Goal: Transaction & Acquisition: Purchase product/service

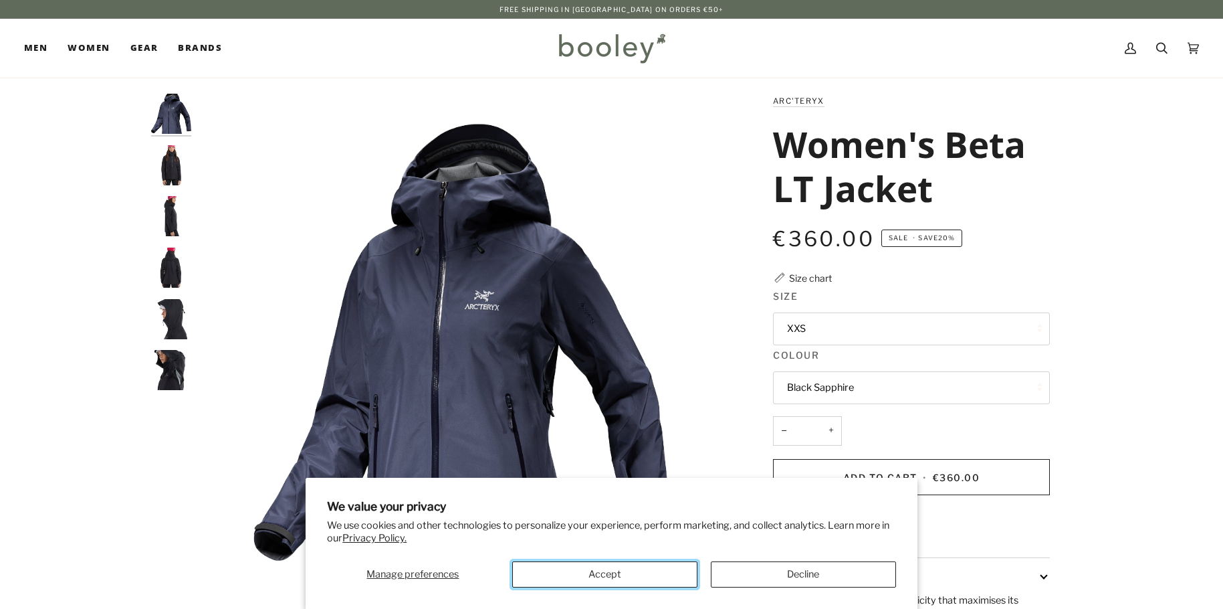
click at [643, 581] on button "Accept" at bounding box center [604, 574] width 185 height 26
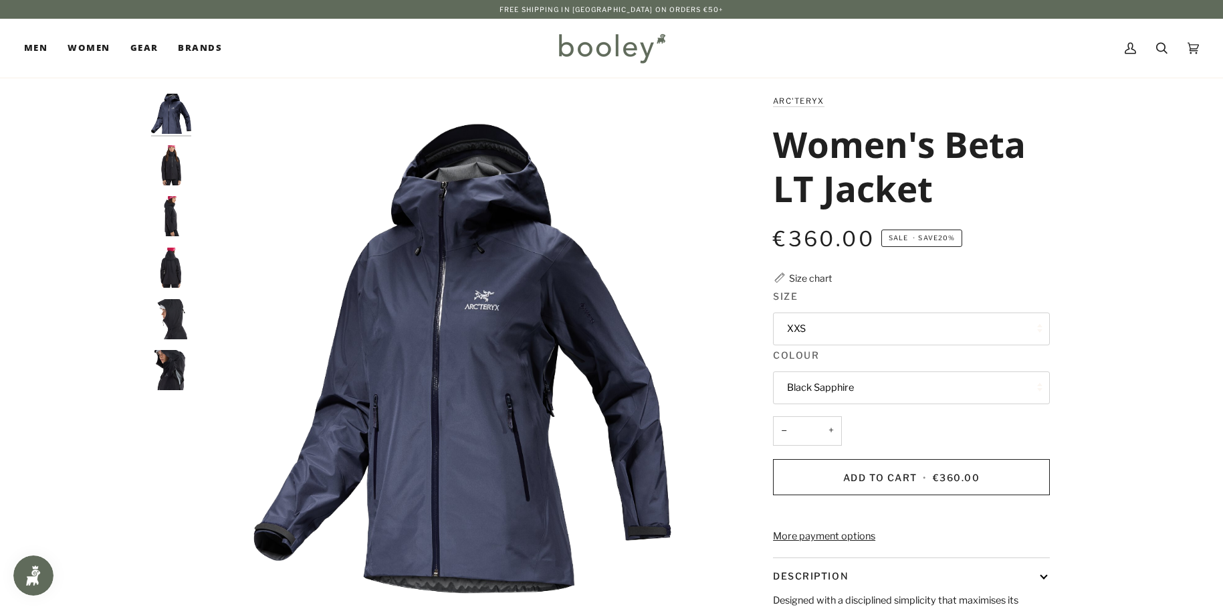
click at [169, 273] on img "Women's Beta LT Jacket" at bounding box center [171, 267] width 40 height 40
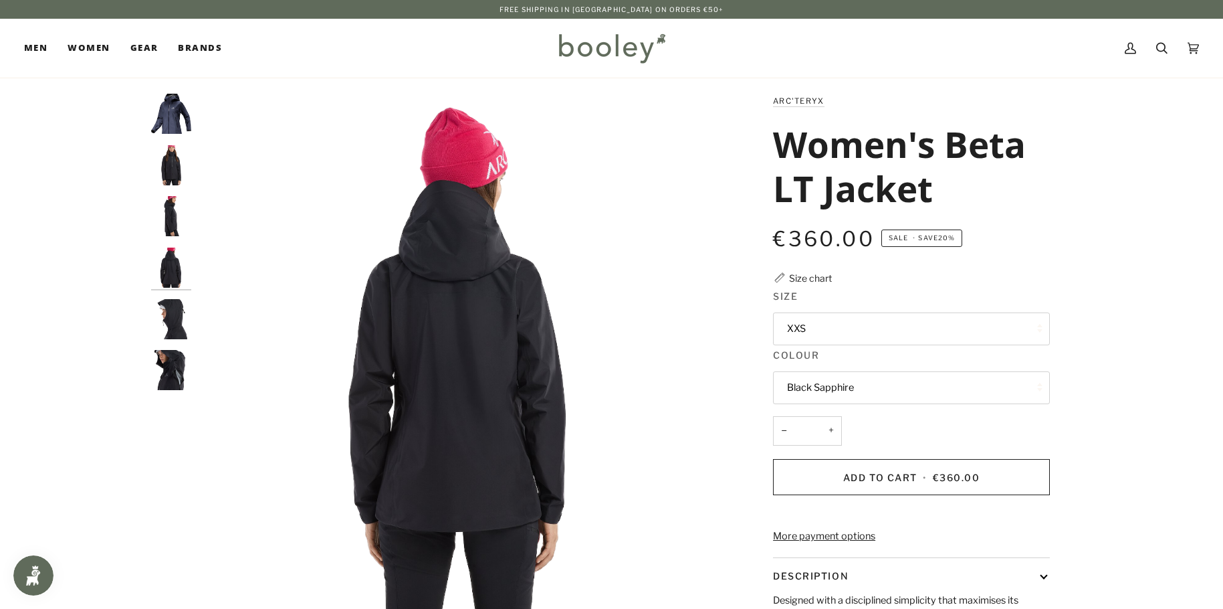
click at [177, 362] on img "Arc'Teryx Women's Beta LT Jacket - Booley Galway" at bounding box center [171, 370] width 40 height 40
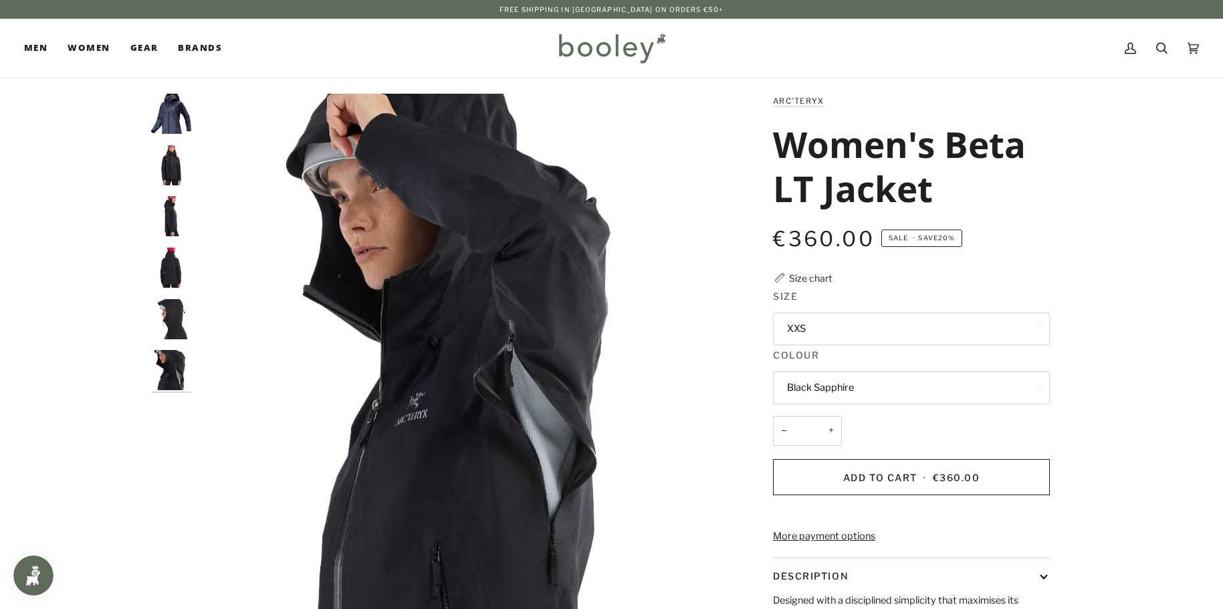
click at [170, 319] on img "Arc'Teryx Women's Beta LT Jacket - Booley Galway" at bounding box center [171, 319] width 40 height 40
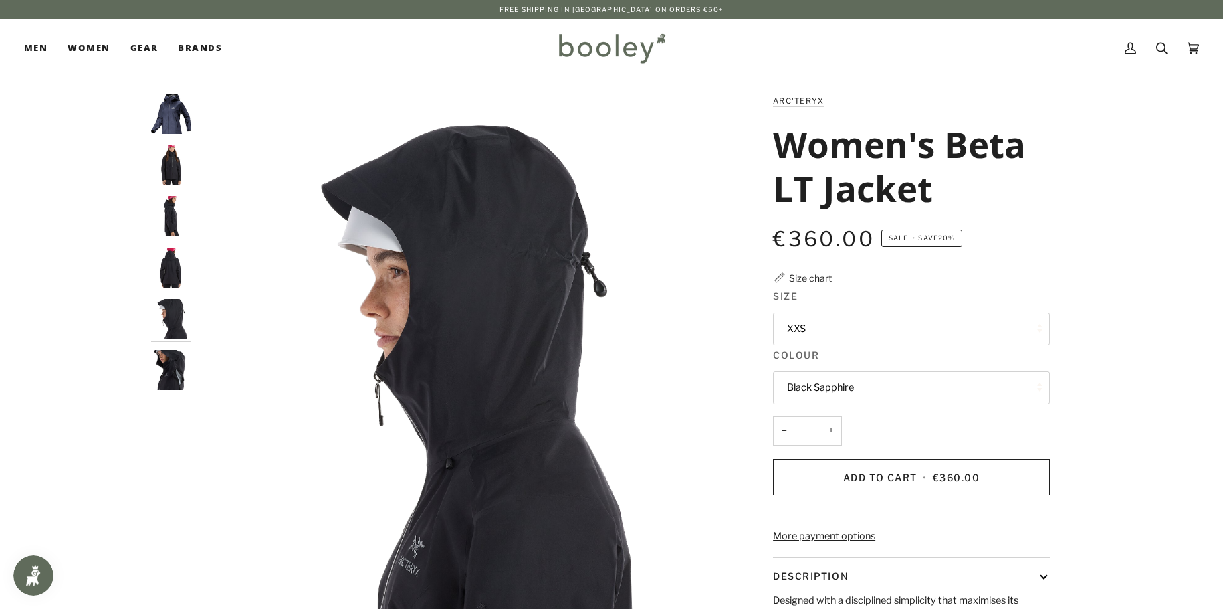
click at [164, 257] on img "Women's Beta LT Jacket" at bounding box center [171, 267] width 40 height 40
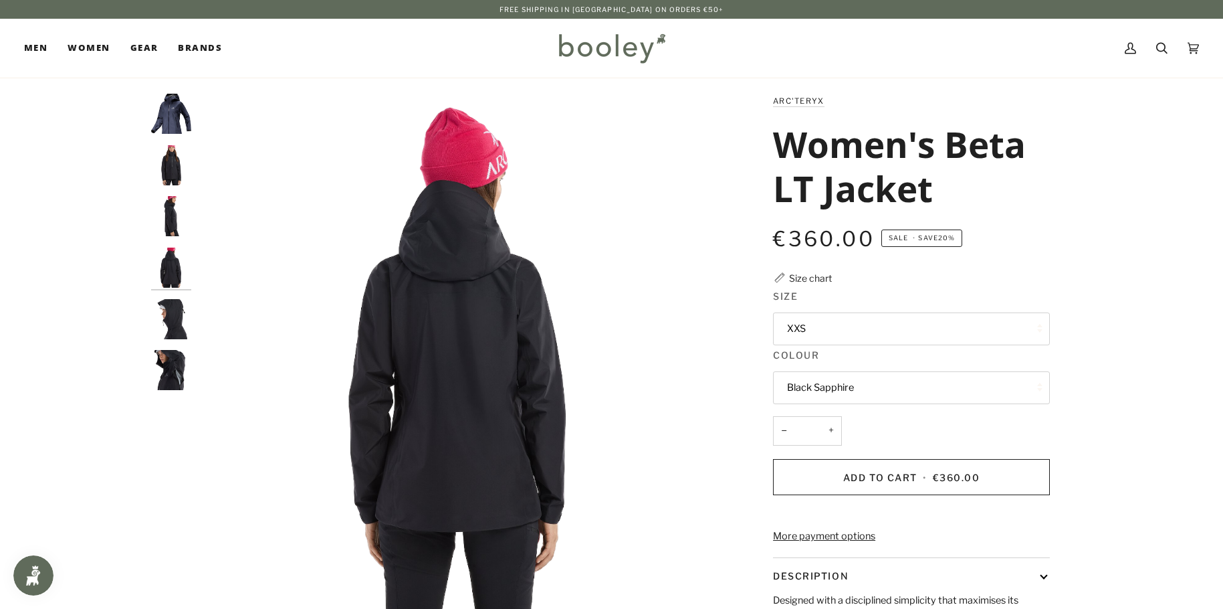
click at [193, 139] on div at bounding box center [174, 248] width 47 height 308
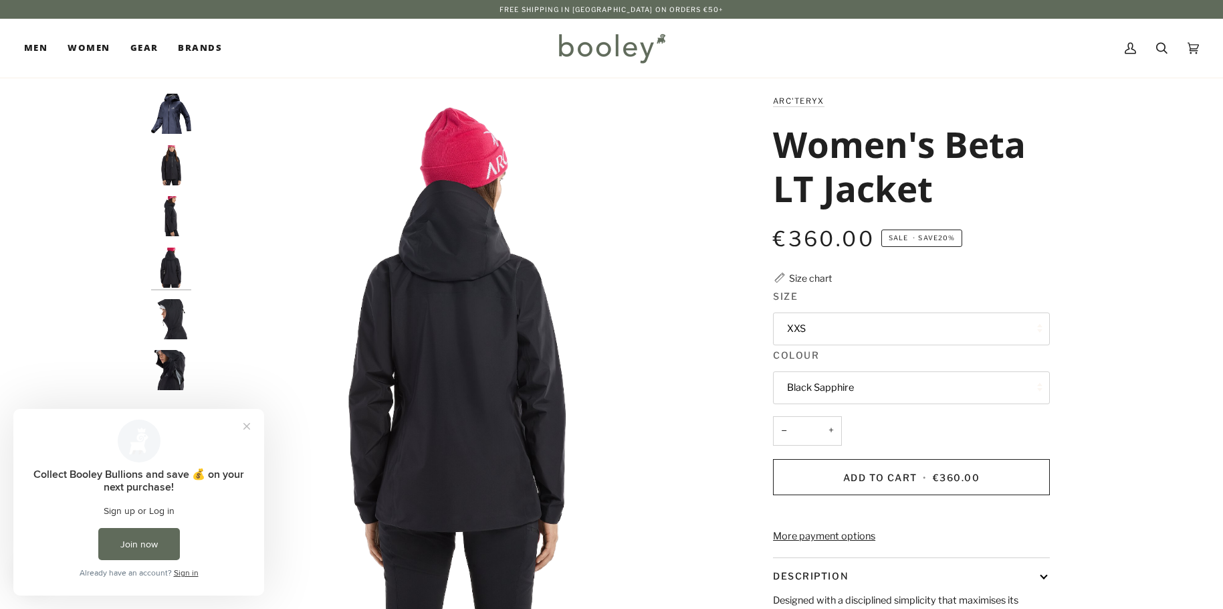
click at [187, 126] on img "Arc'Teryx Women's Beta LT Jacket Black Sapphire - Booley Galway" at bounding box center [171, 114] width 40 height 40
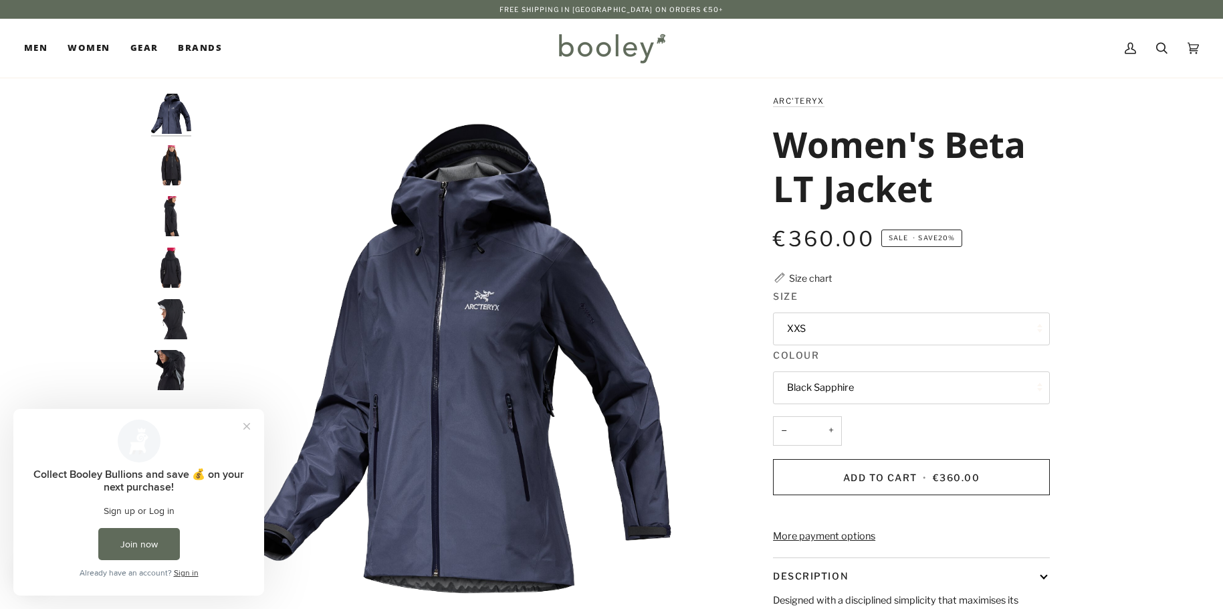
click at [176, 157] on img "Arc'Teryx Women's Beta LT Jacket - Booley Galway" at bounding box center [171, 165] width 40 height 40
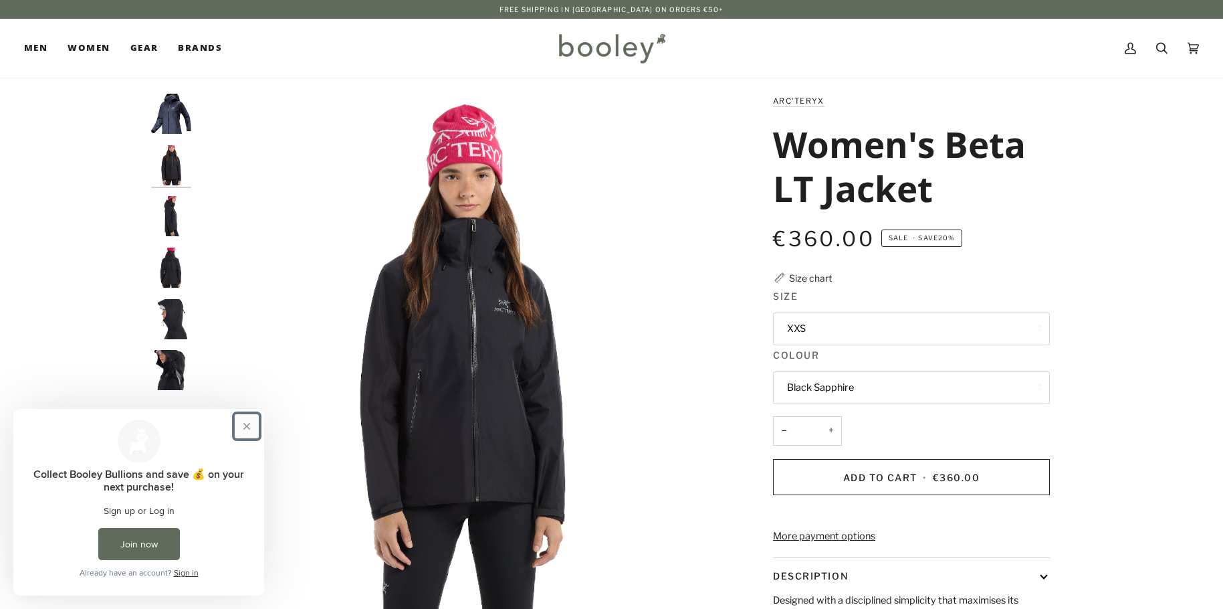
click at [244, 423] on button "Close prompt" at bounding box center [247, 426] width 24 height 24
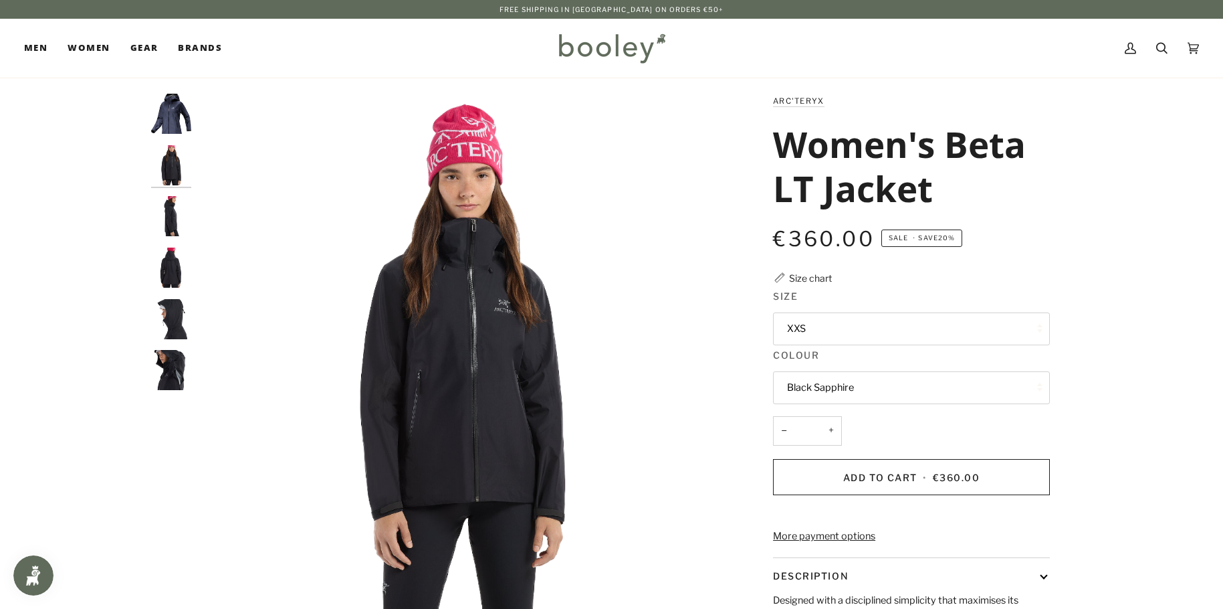
click at [914, 330] on button "XXS" at bounding box center [911, 328] width 277 height 33
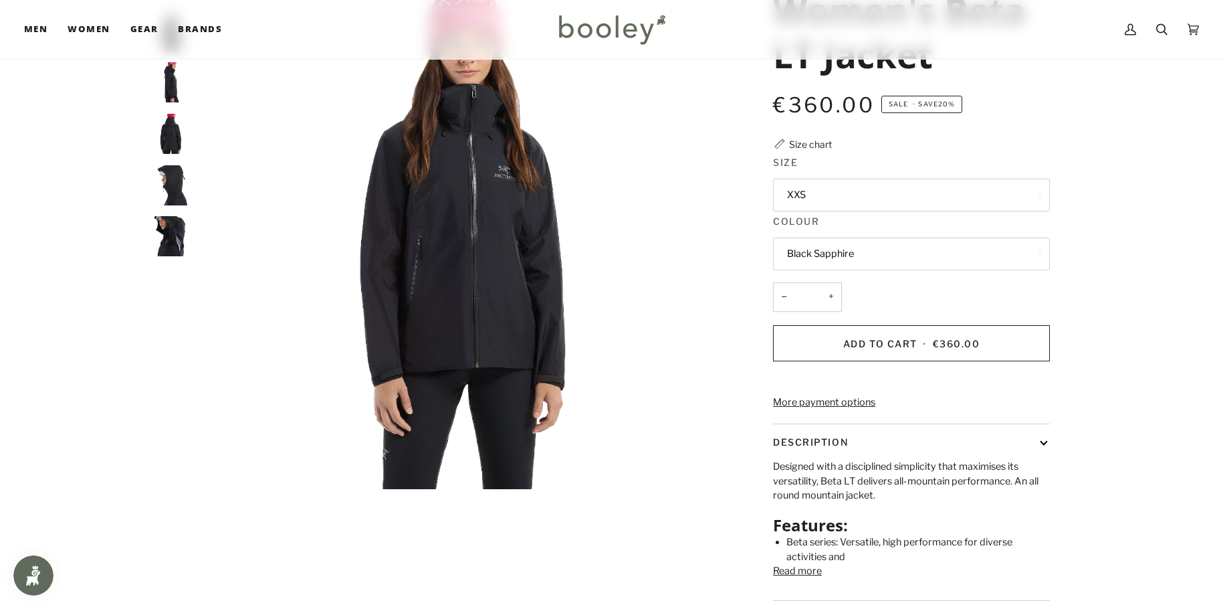
click at [1132, 314] on div "Zoom Zoom" at bounding box center [611, 312] width 1223 height 704
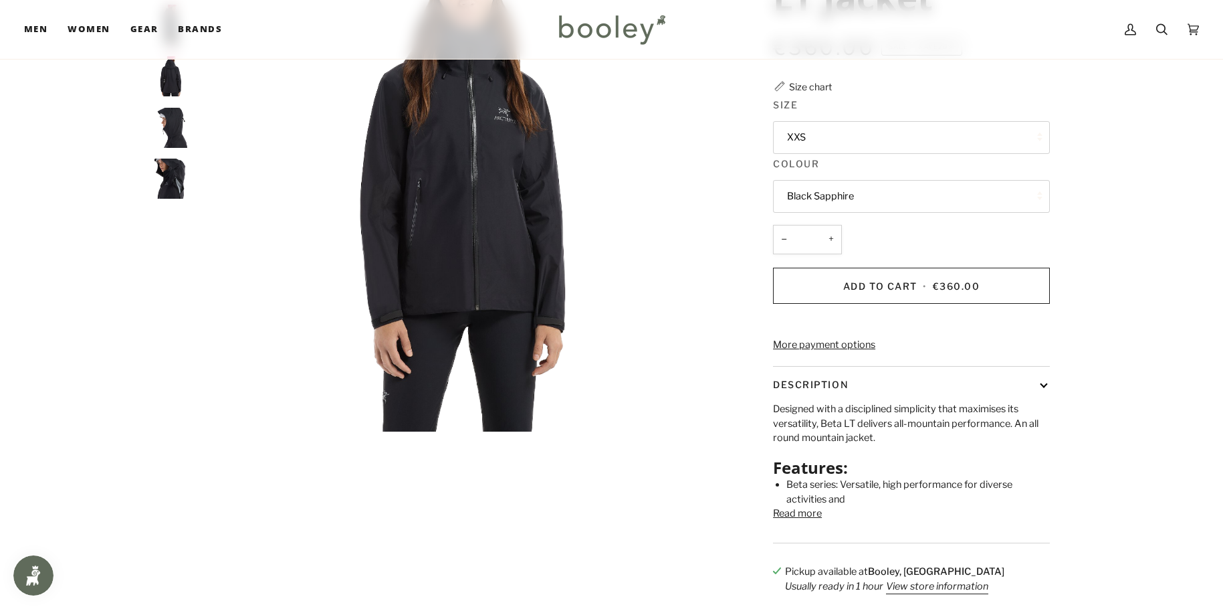
scroll to position [0, 0]
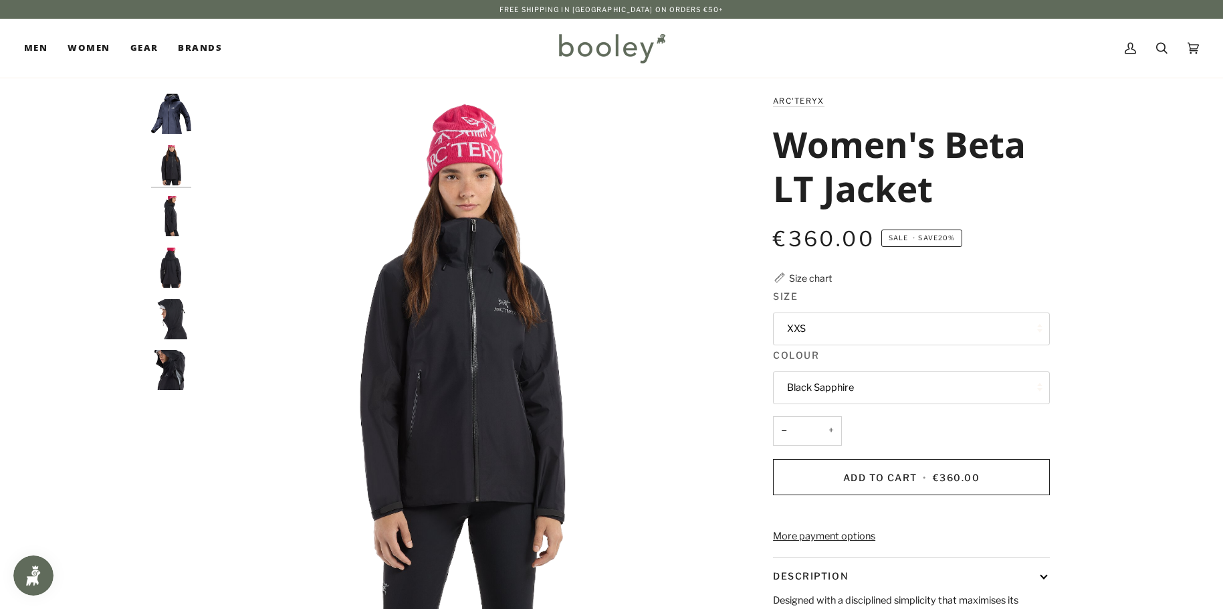
click at [906, 312] on fieldset "Size XXS XXS XS Small Medium Large" at bounding box center [911, 318] width 277 height 59
click at [903, 324] on button "XXS" at bounding box center [911, 328] width 277 height 33
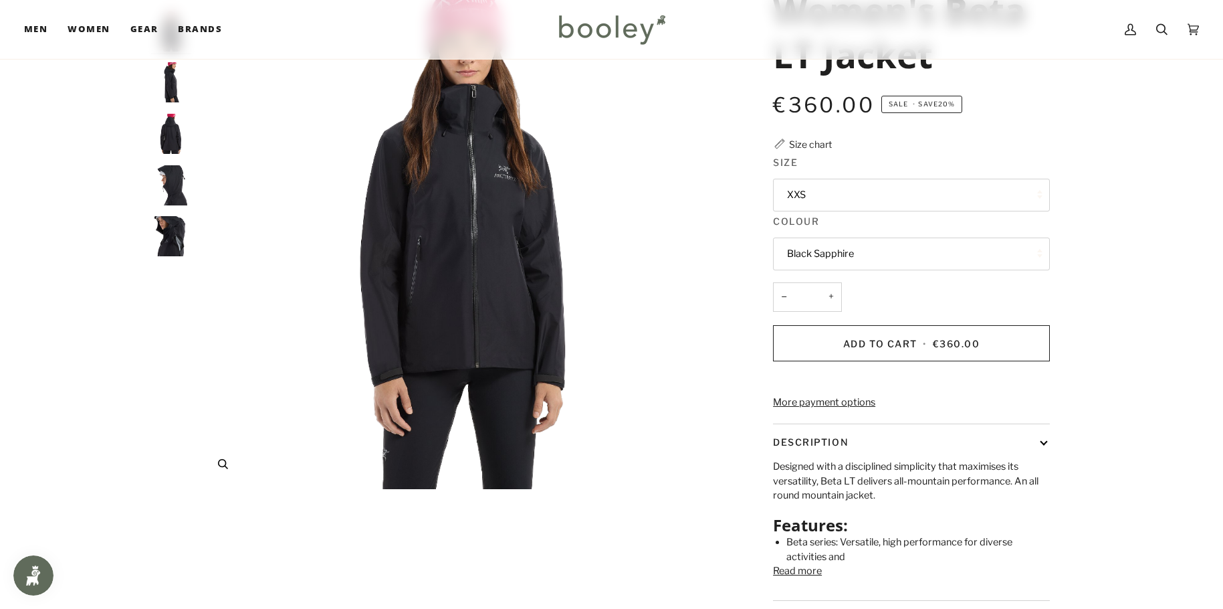
click at [706, 270] on img "Arc'Teryx Women's Beta LT Jacket - Booley Galway" at bounding box center [462, 224] width 529 height 529
